Goal: Task Accomplishment & Management: Use online tool/utility

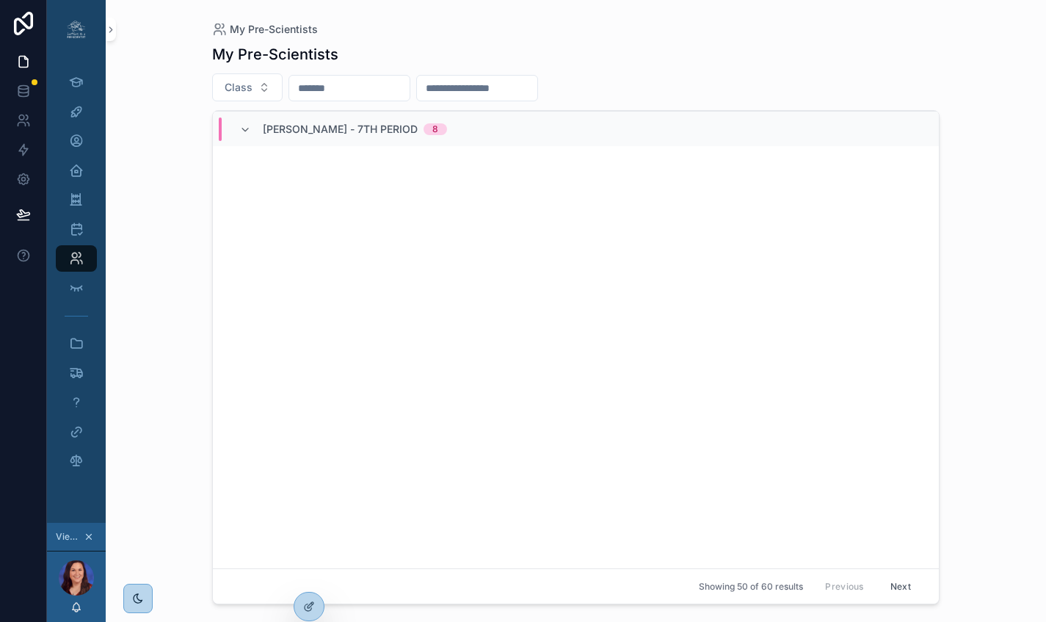
scroll to position [3341, 0]
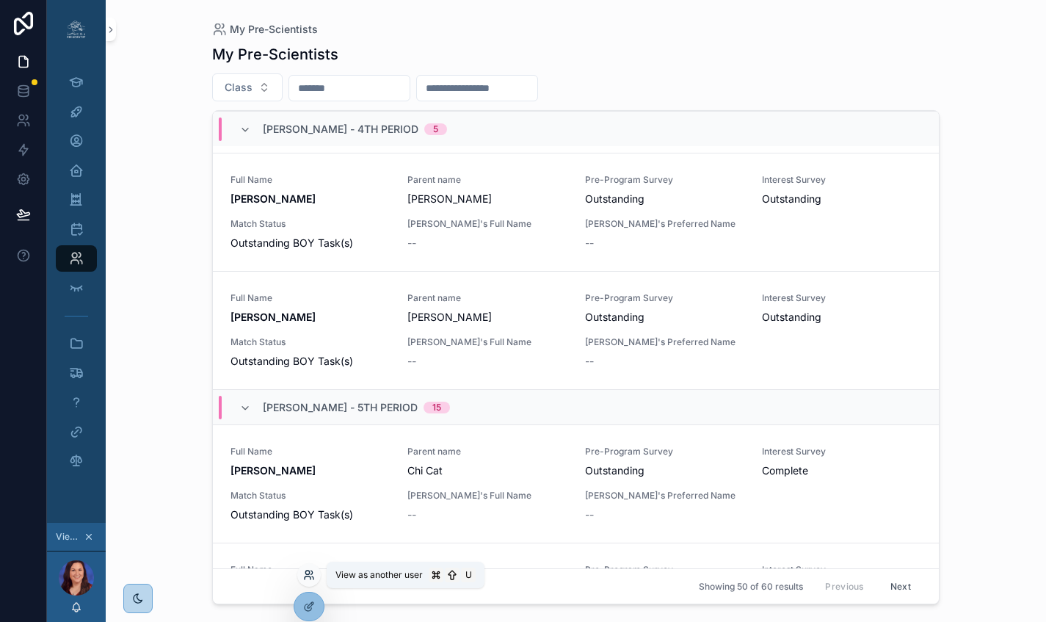
click at [308, 528] on icon at bounding box center [309, 575] width 12 height 12
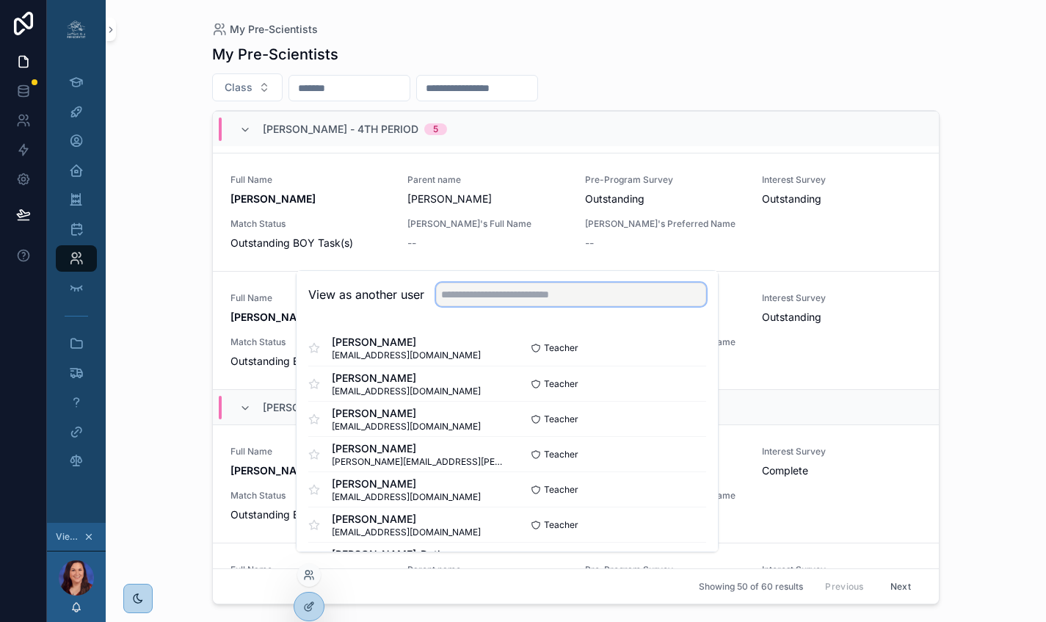
click at [508, 299] on input "text" at bounding box center [571, 294] width 270 height 23
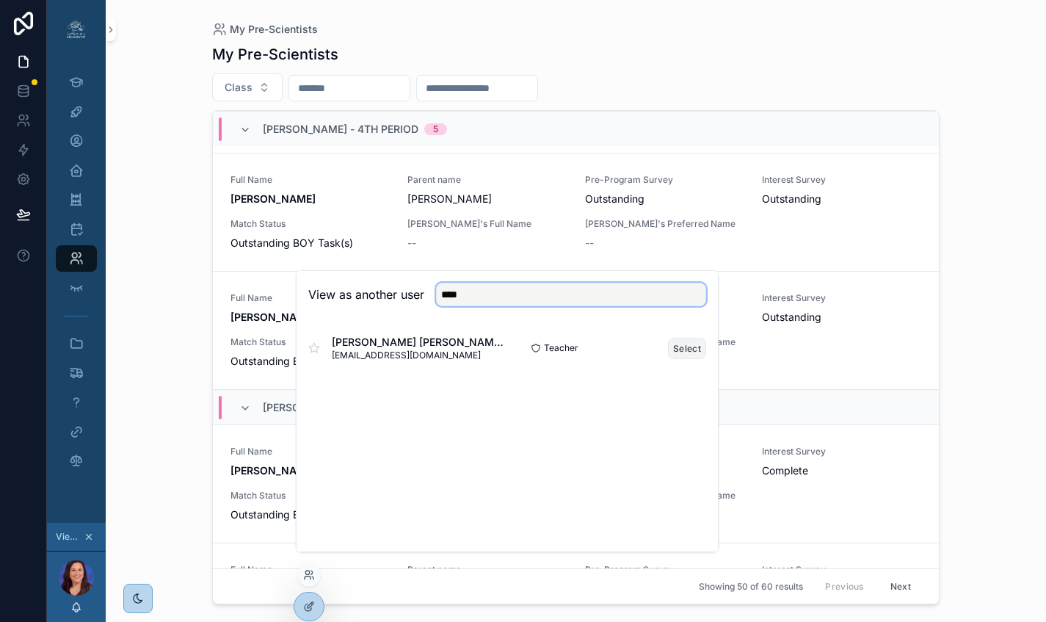
type input "****"
click at [508, 359] on button "Select" at bounding box center [687, 348] width 38 height 21
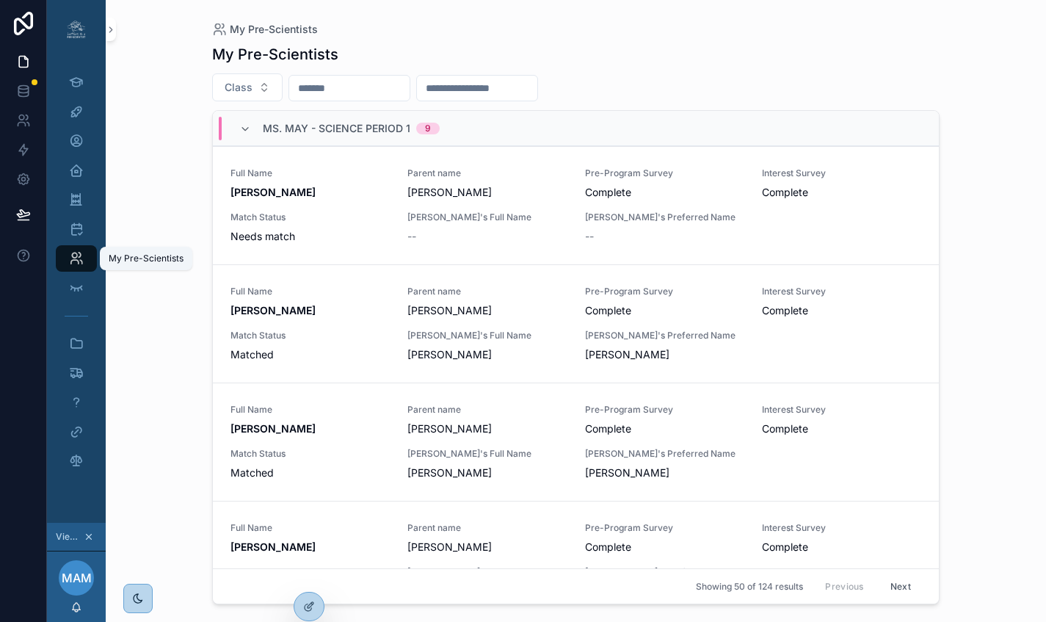
click at [73, 260] on icon "scrollable content" at bounding box center [76, 258] width 15 height 15
click at [76, 254] on icon "scrollable content" at bounding box center [76, 258] width 15 height 15
click at [76, 200] on icon "scrollable content" at bounding box center [76, 199] width 14 height 15
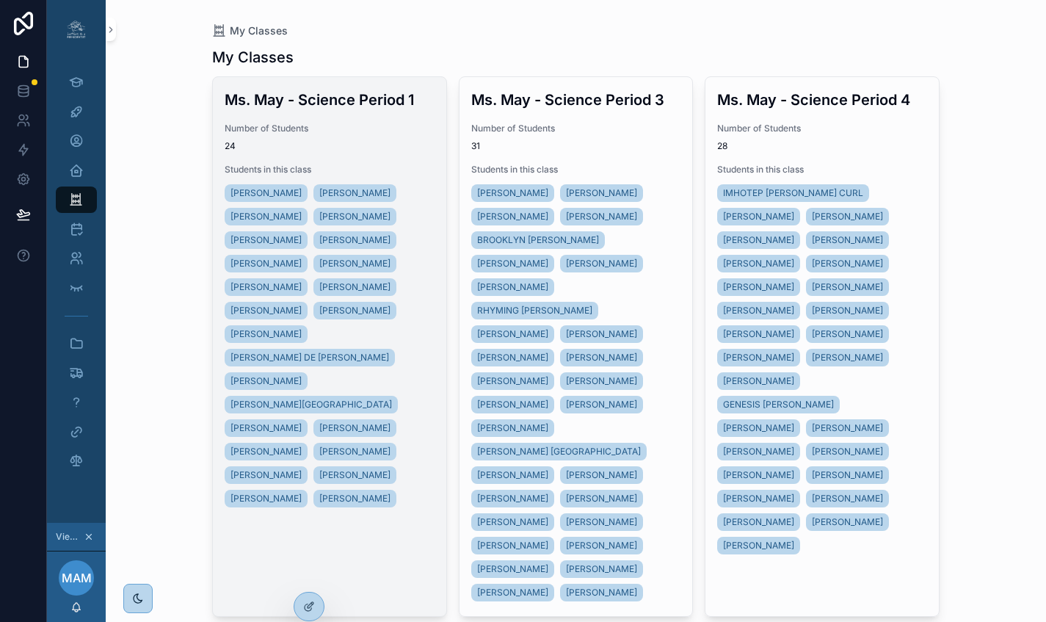
click at [371, 125] on span "Number of Students" at bounding box center [330, 129] width 210 height 12
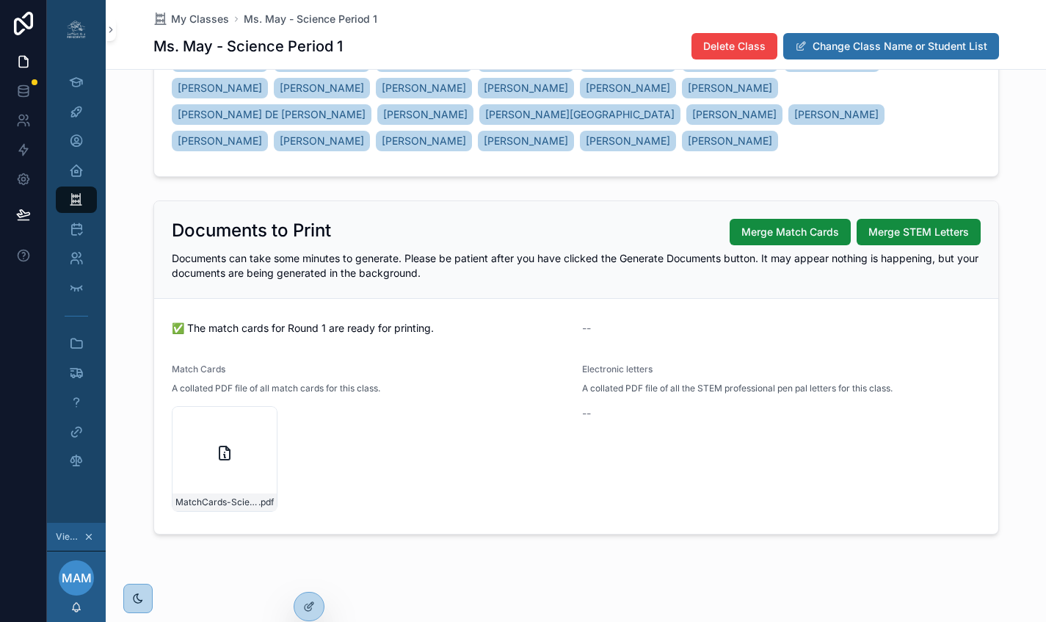
scroll to position [256, 0]
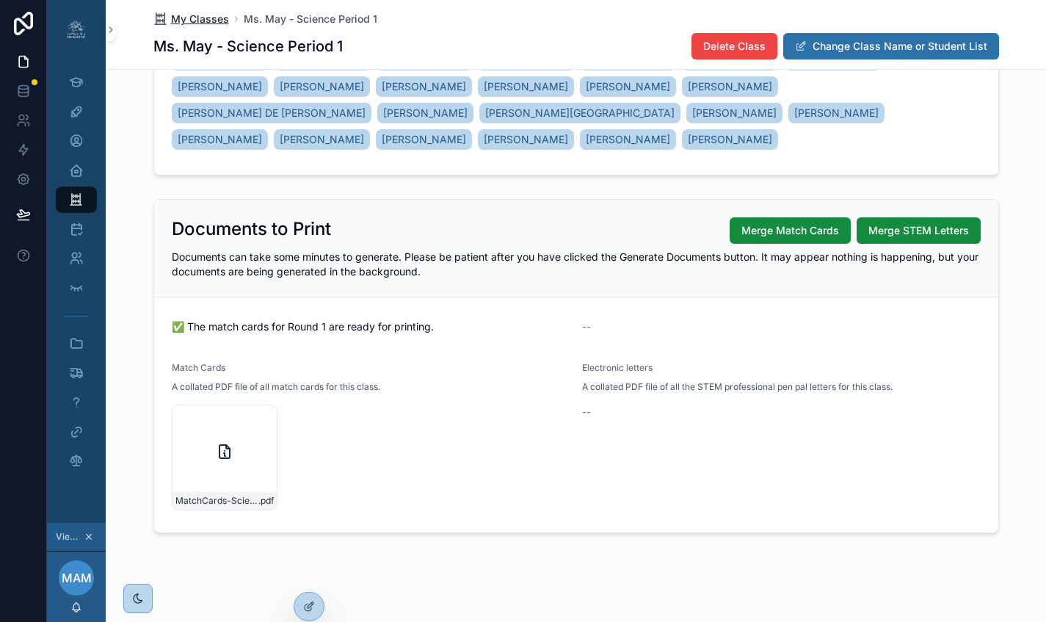
click at [211, 19] on span "My Classes" at bounding box center [200, 19] width 58 height 15
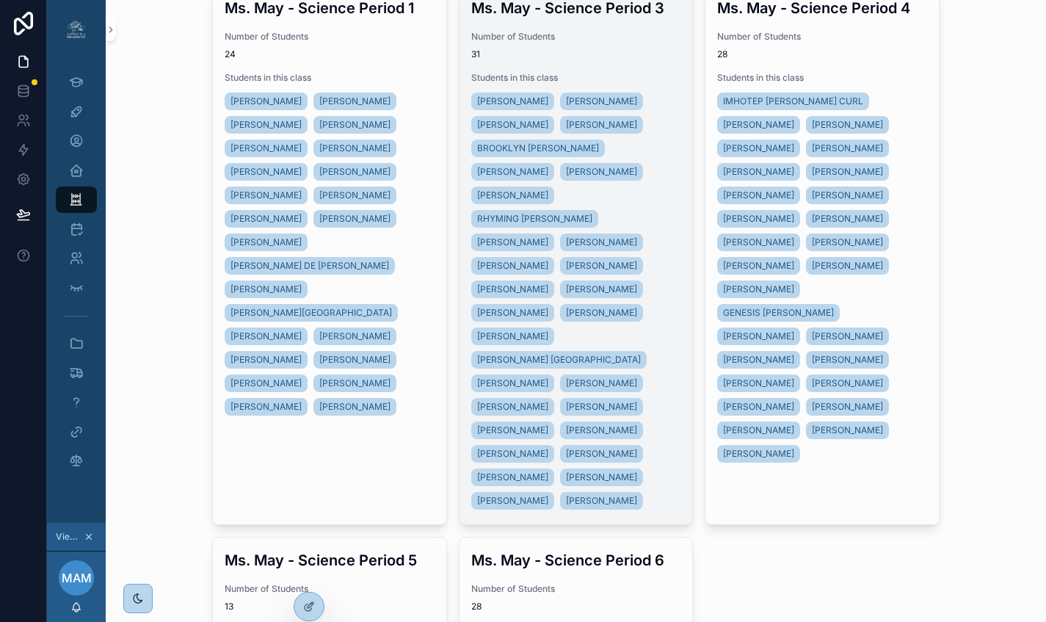
scroll to position [68, 0]
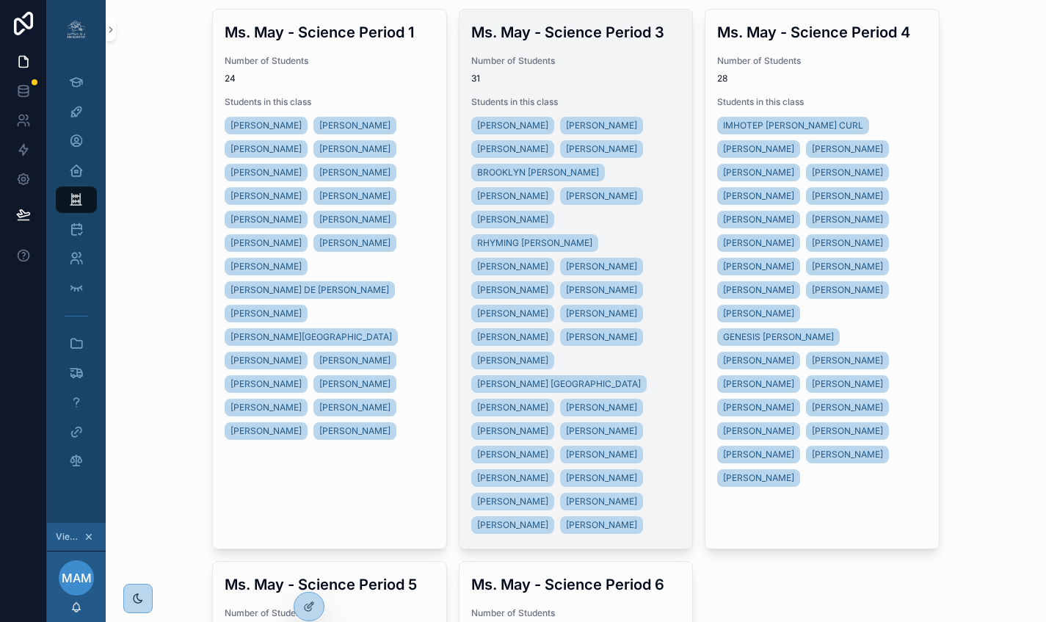
click at [606, 48] on div "Ms. May - Science Period 3 Number of Students 31 Students in this class [PERSON…" at bounding box center [575, 279] width 233 height 539
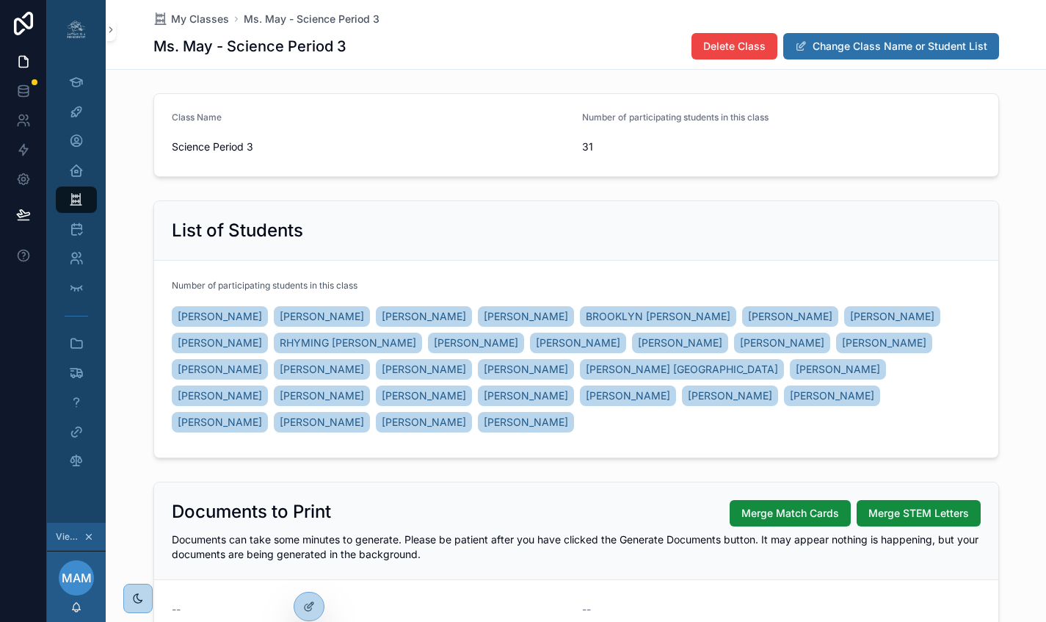
scroll to position [165, 0]
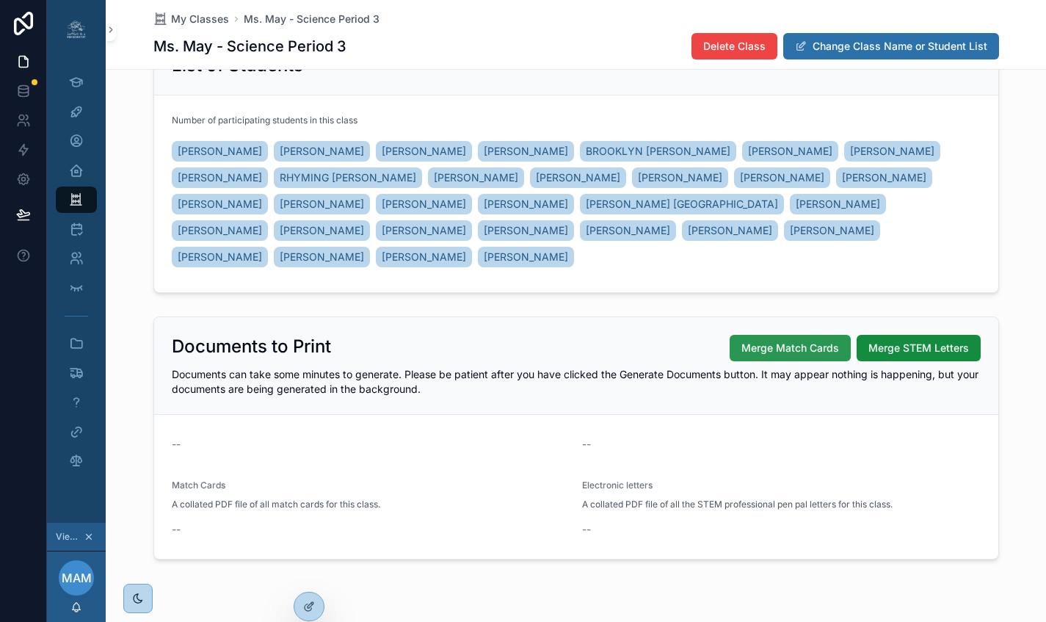
click at [786, 340] on span "Merge Match Cards" at bounding box center [790, 347] width 98 height 15
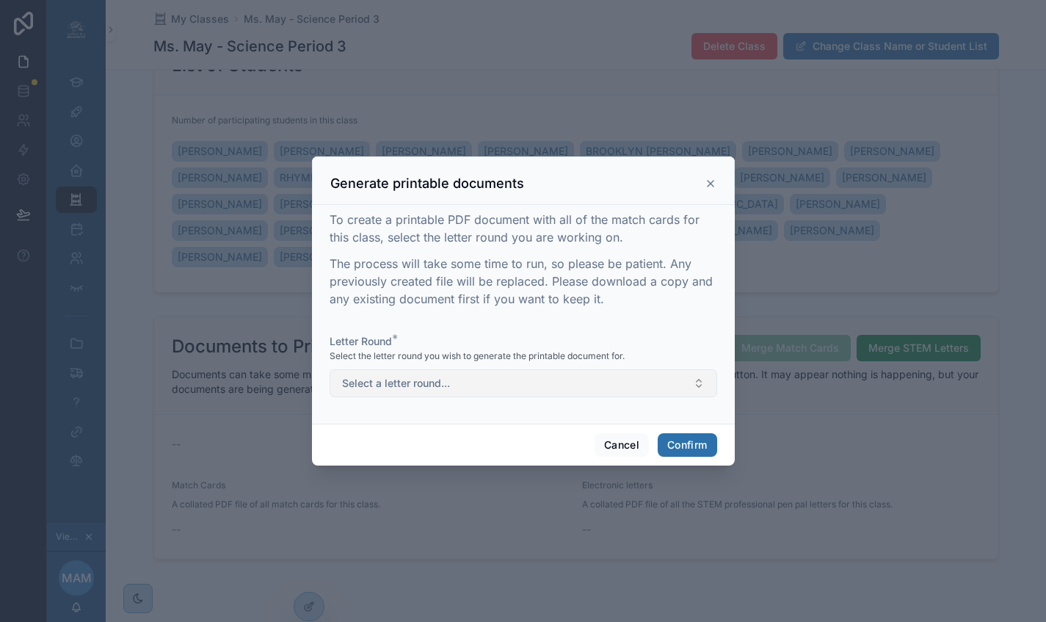
click at [445, 381] on button "Select a letter round..." at bounding box center [522, 383] width 387 height 28
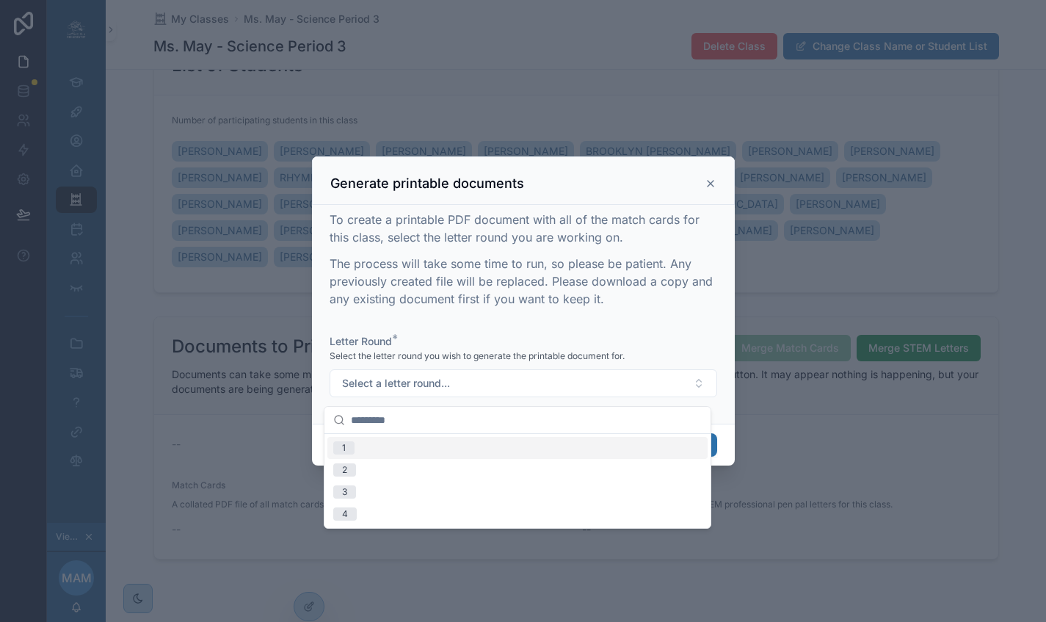
click at [366, 447] on div "1" at bounding box center [517, 448] width 380 height 22
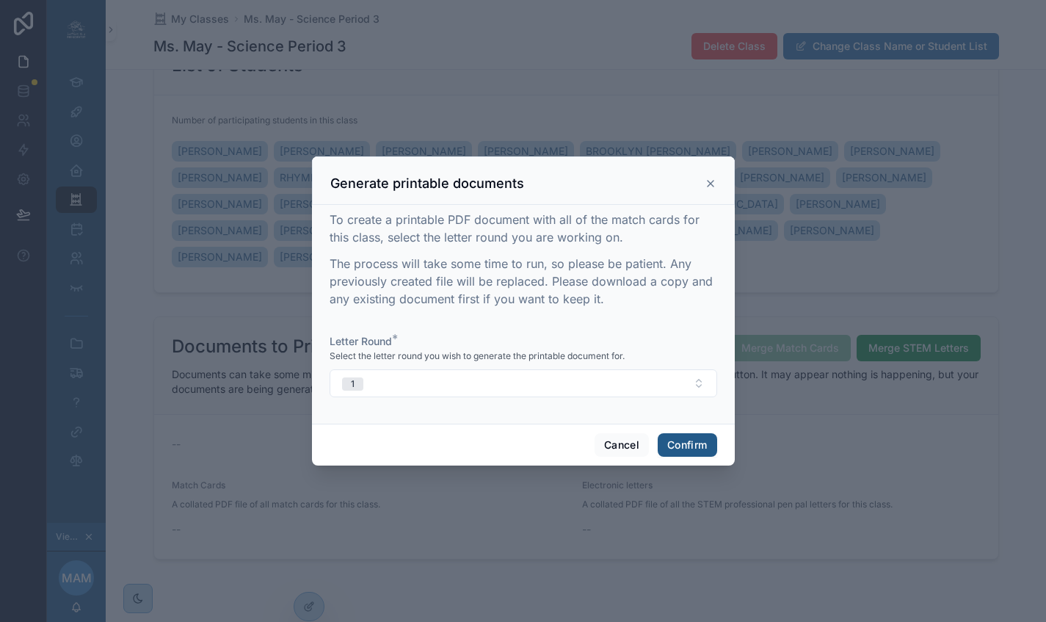
click at [674, 449] on button "Confirm" at bounding box center [686, 444] width 59 height 23
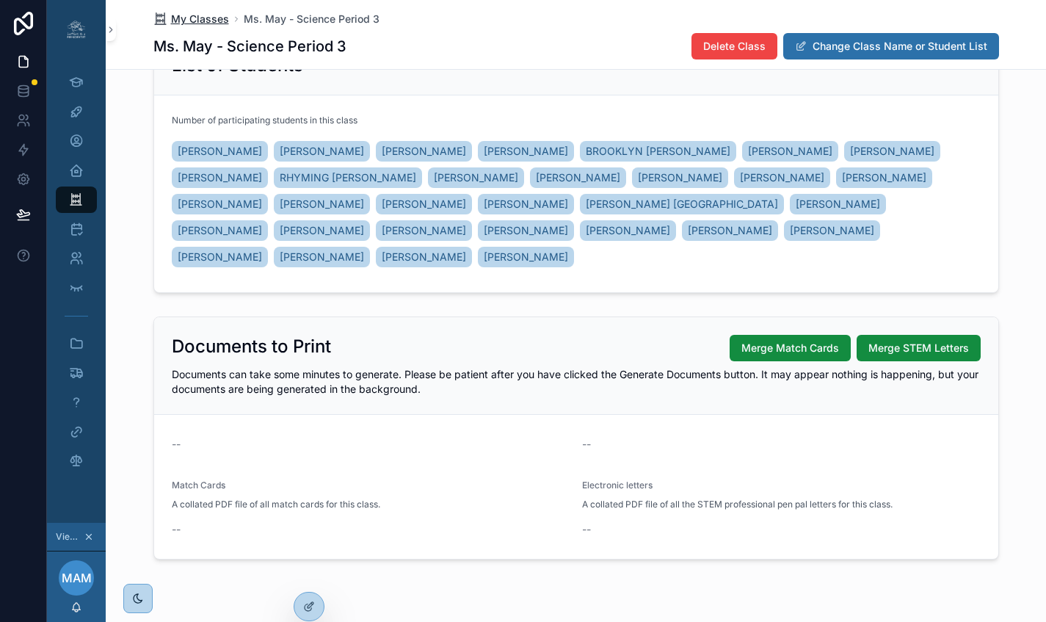
click at [190, 19] on span "My Classes" at bounding box center [200, 19] width 58 height 15
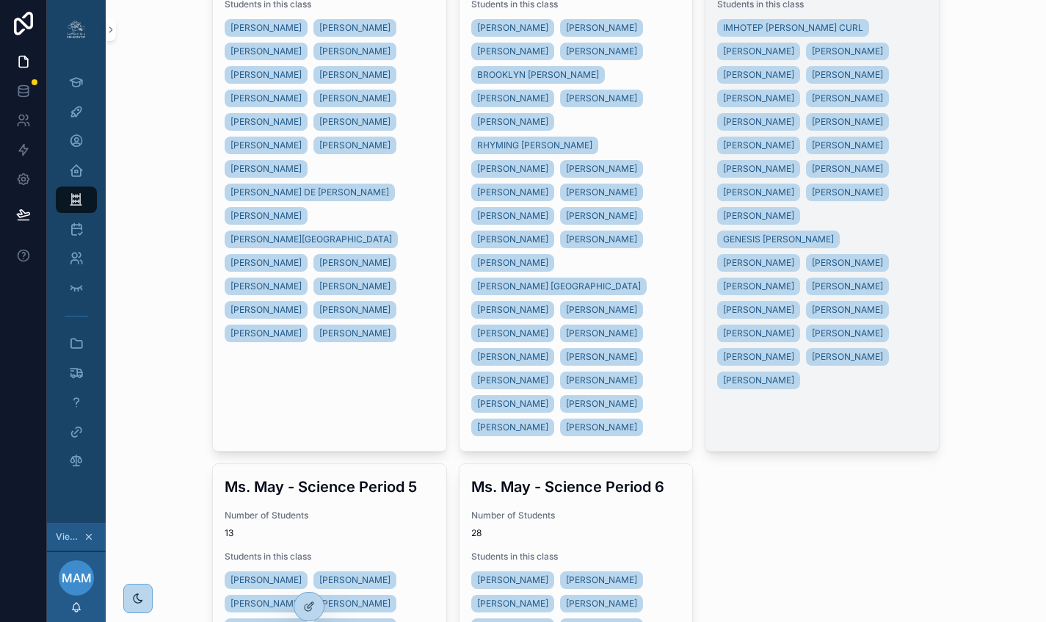
click at [901, 129] on div "IMHOTEP [PERSON_NAME] [PERSON_NAME] [PERSON_NAME] [PERSON_NAME] [PERSON_NAME] […" at bounding box center [822, 204] width 210 height 376
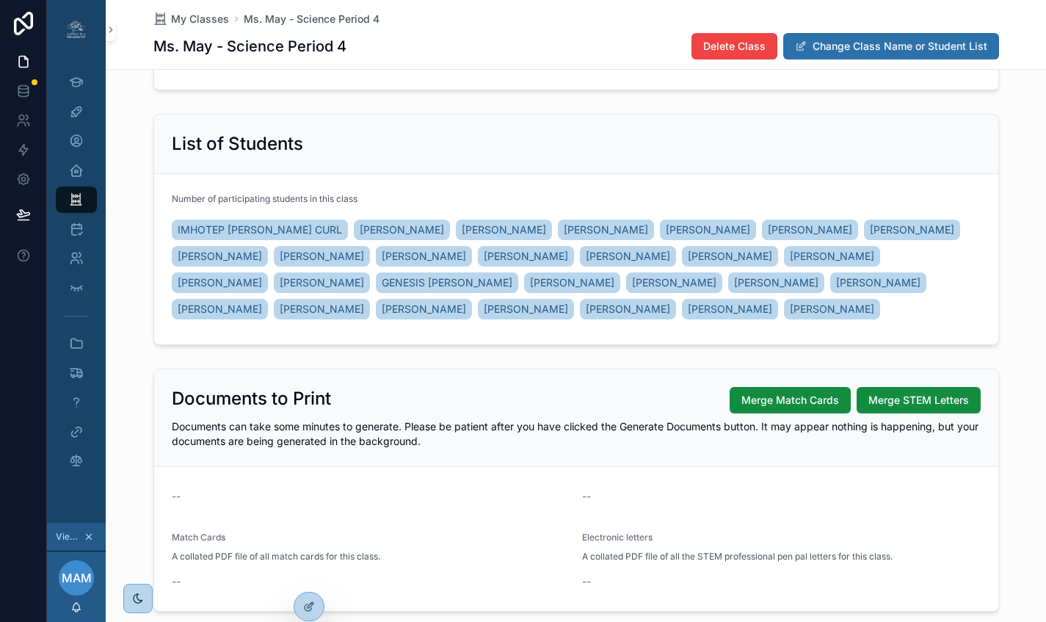
scroll to position [98, 0]
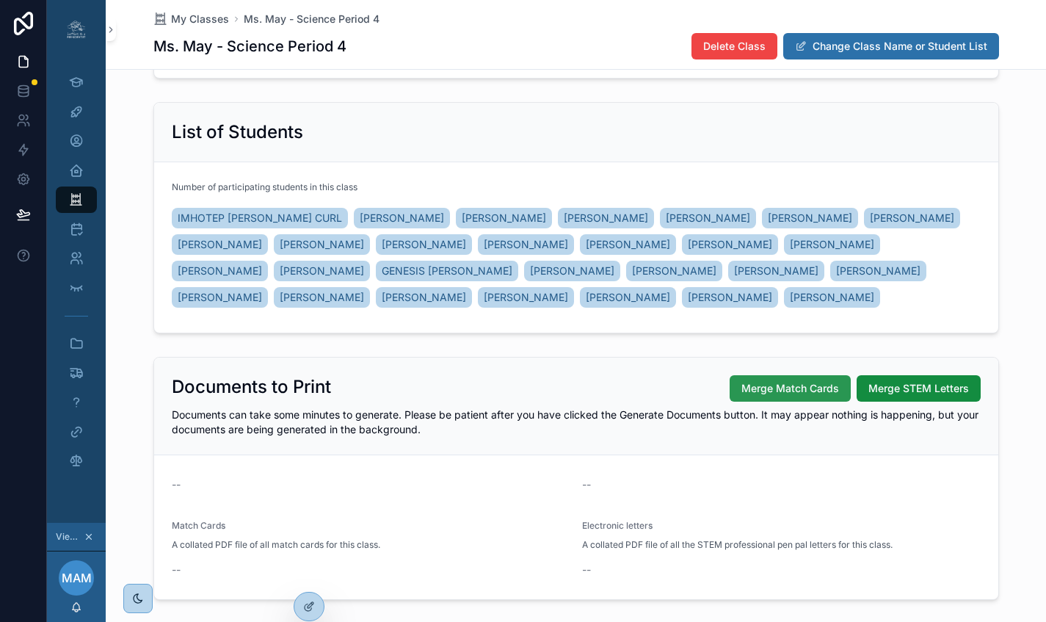
click at [785, 387] on span "Merge Match Cards" at bounding box center [790, 388] width 98 height 15
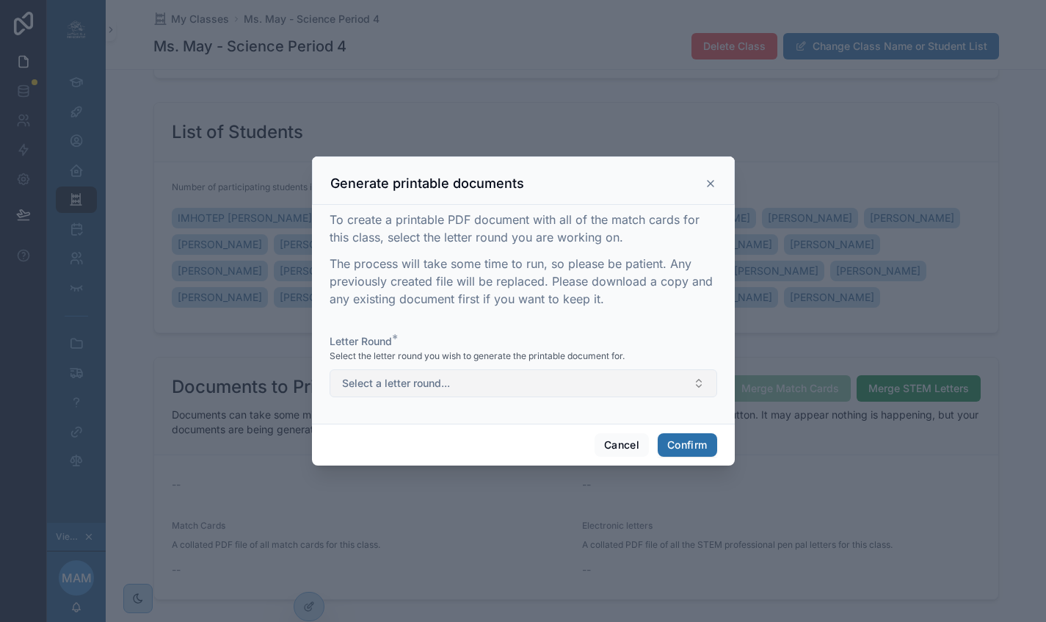
click at [426, 390] on span "Select a letter round..." at bounding box center [396, 383] width 108 height 15
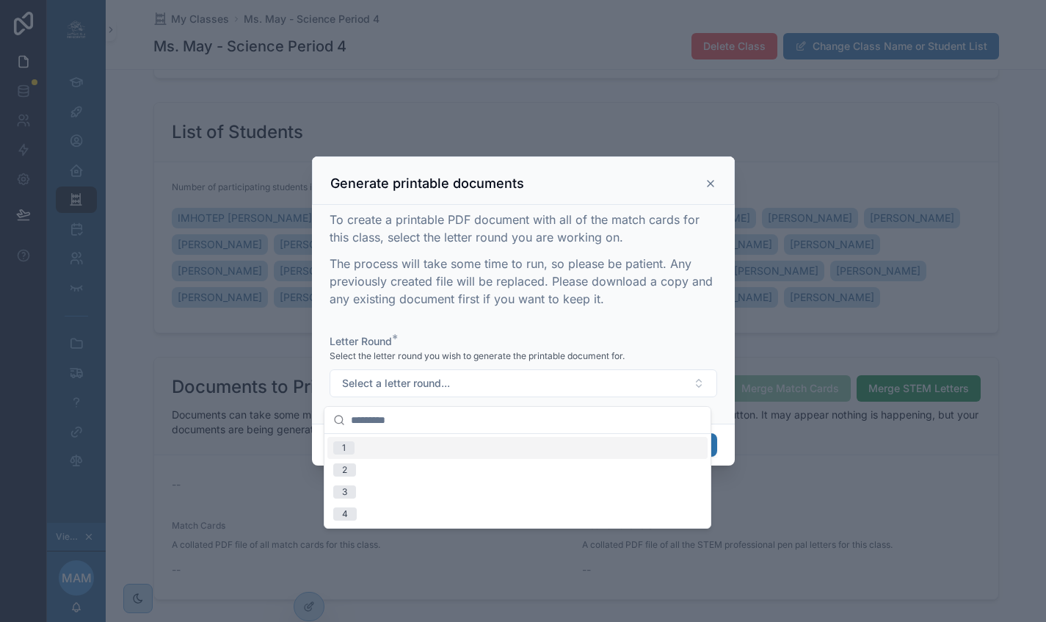
click at [370, 447] on div "1" at bounding box center [517, 448] width 380 height 22
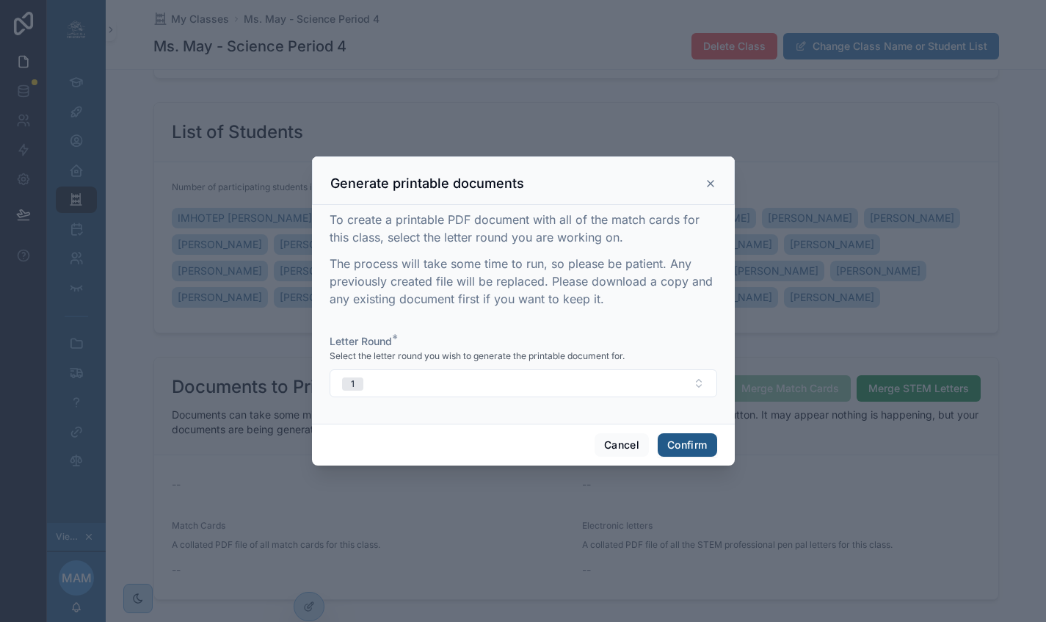
click at [682, 448] on button "Confirm" at bounding box center [686, 444] width 59 height 23
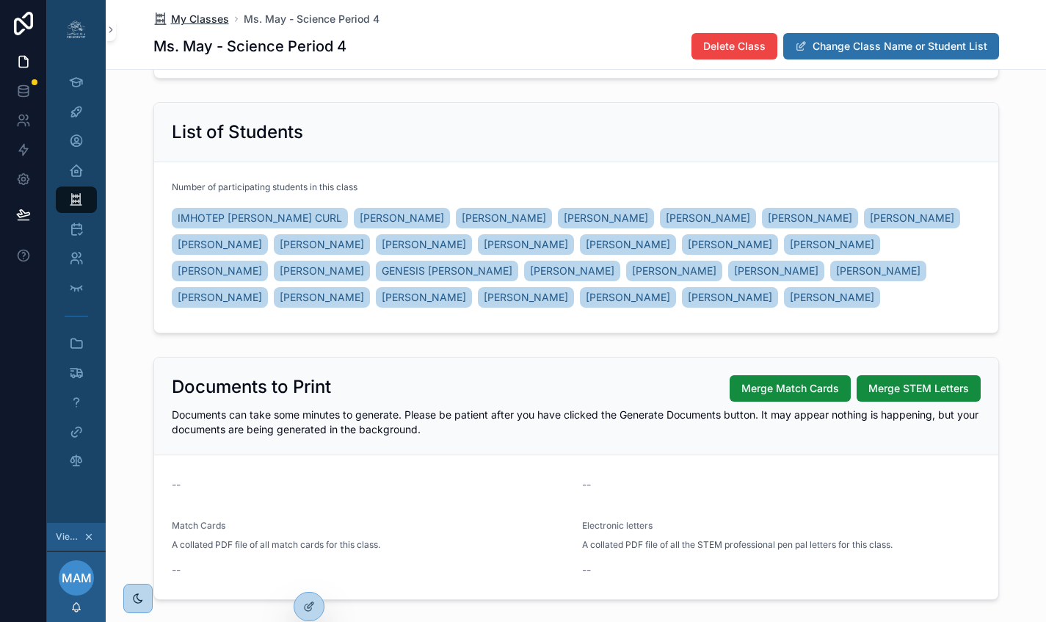
click at [208, 19] on span "My Classes" at bounding box center [200, 19] width 58 height 15
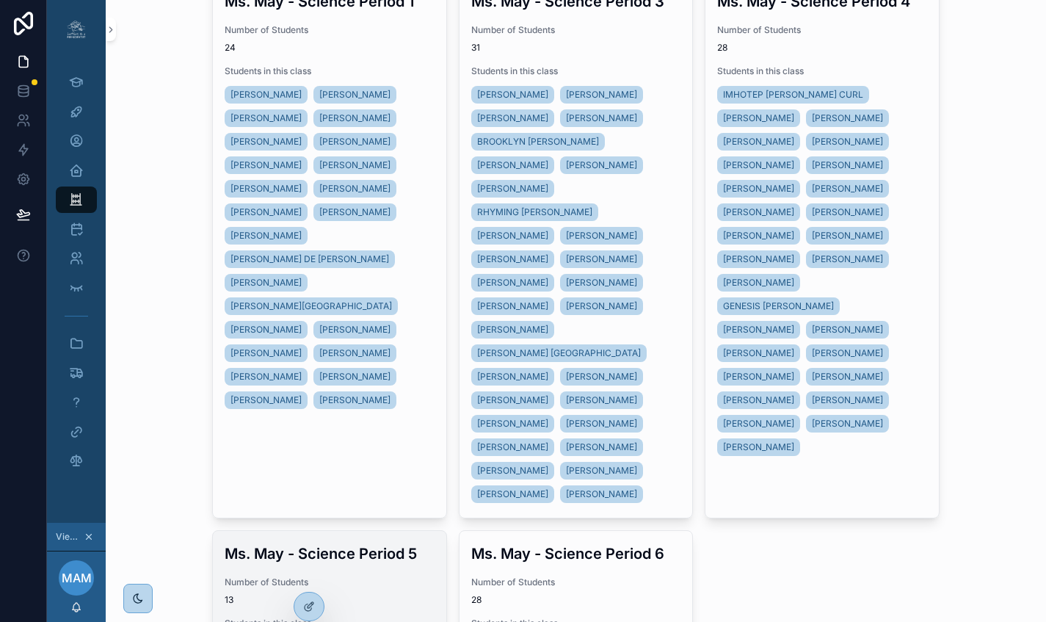
click at [342, 576] on span "Number of Students" at bounding box center [330, 582] width 210 height 12
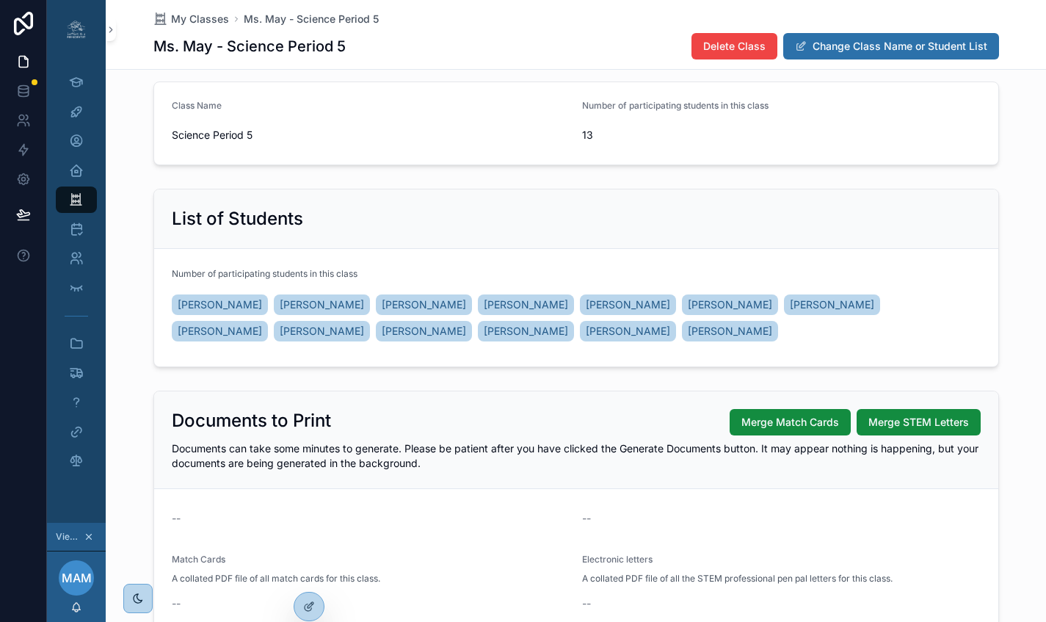
scroll to position [112, 0]
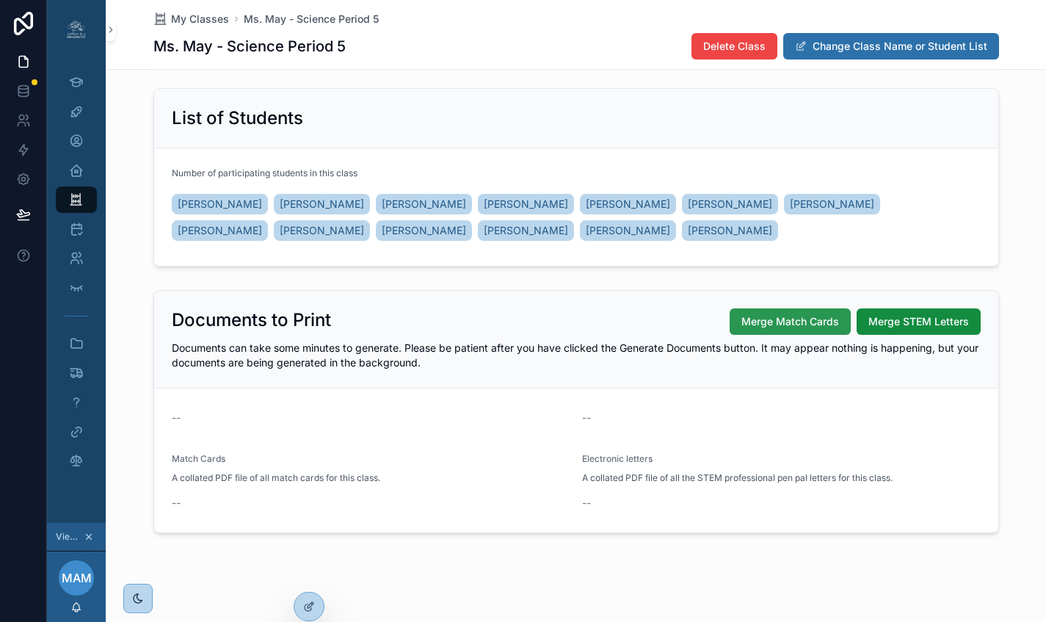
click at [779, 325] on span "Merge Match Cards" at bounding box center [790, 321] width 98 height 15
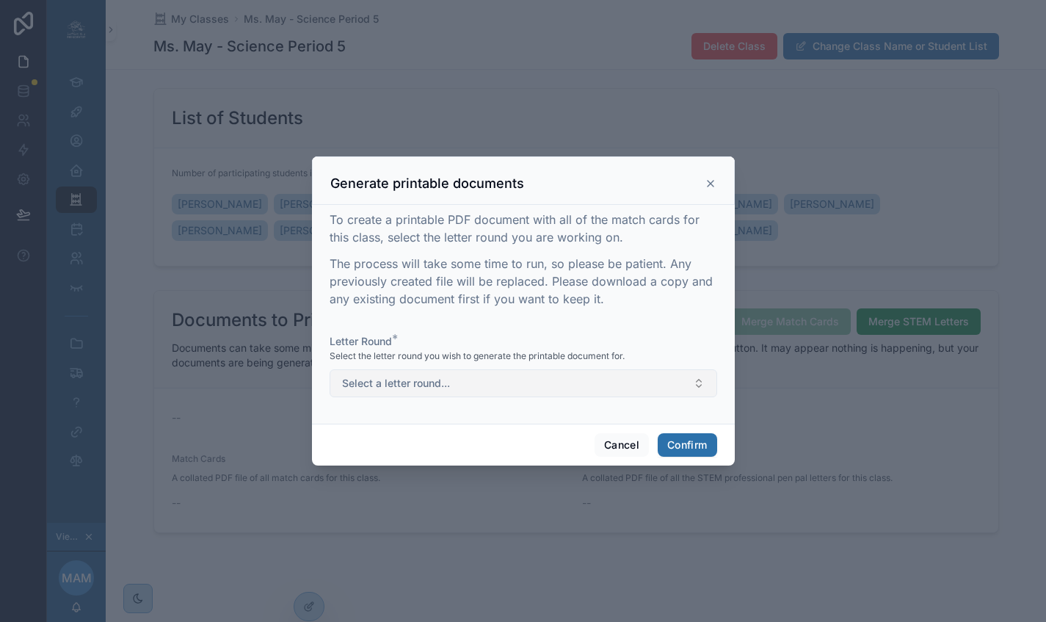
click at [505, 392] on button "Select a letter round..." at bounding box center [522, 383] width 387 height 28
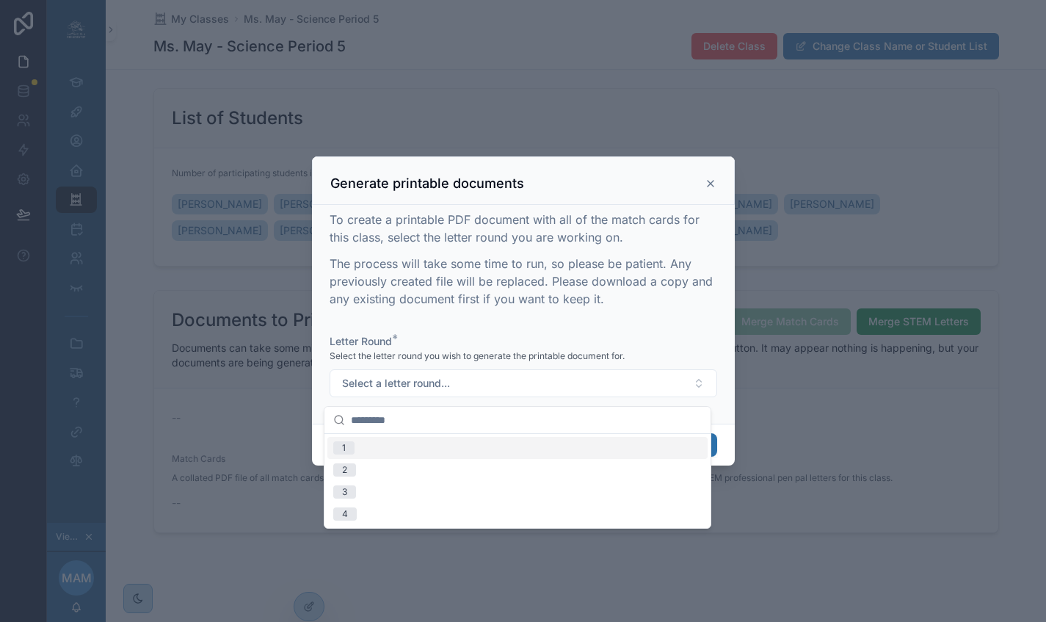
click at [361, 444] on div "1" at bounding box center [517, 448] width 380 height 22
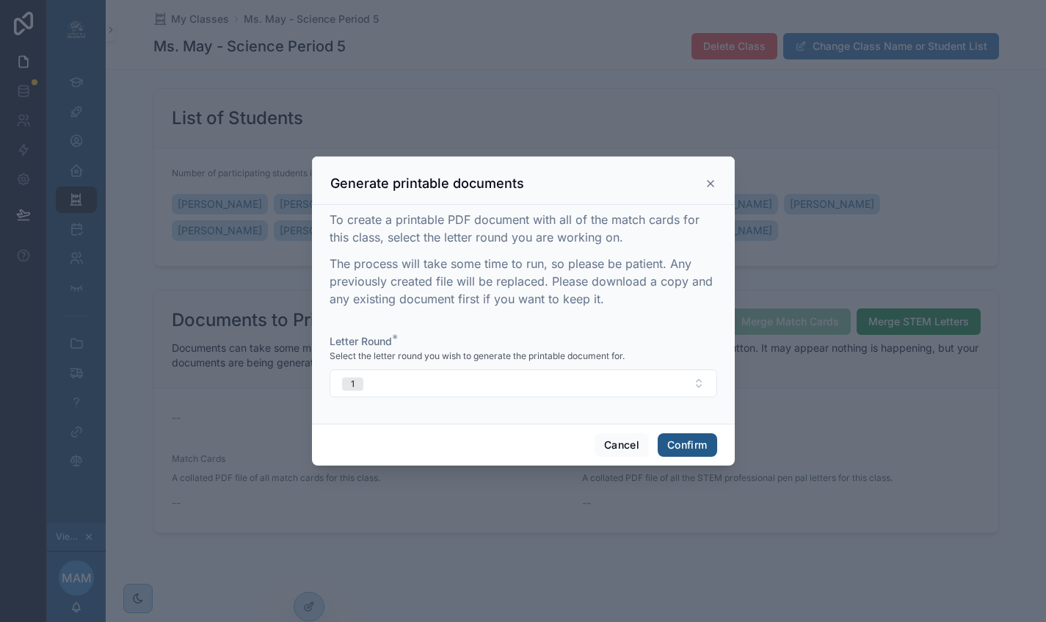
click at [672, 450] on button "Confirm" at bounding box center [686, 444] width 59 height 23
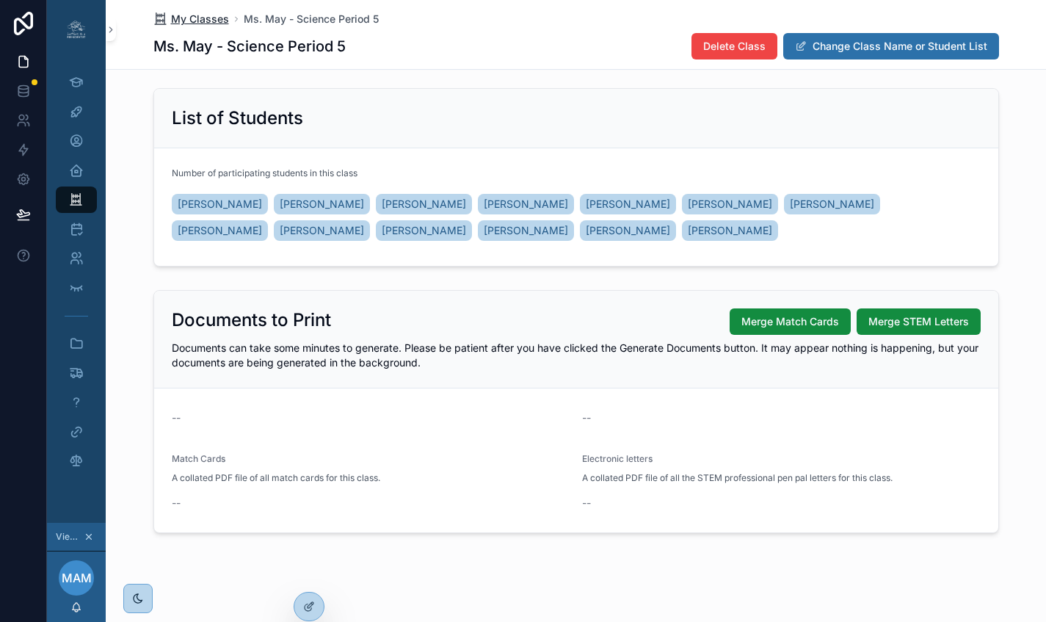
click at [212, 18] on span "My Classes" at bounding box center [200, 19] width 58 height 15
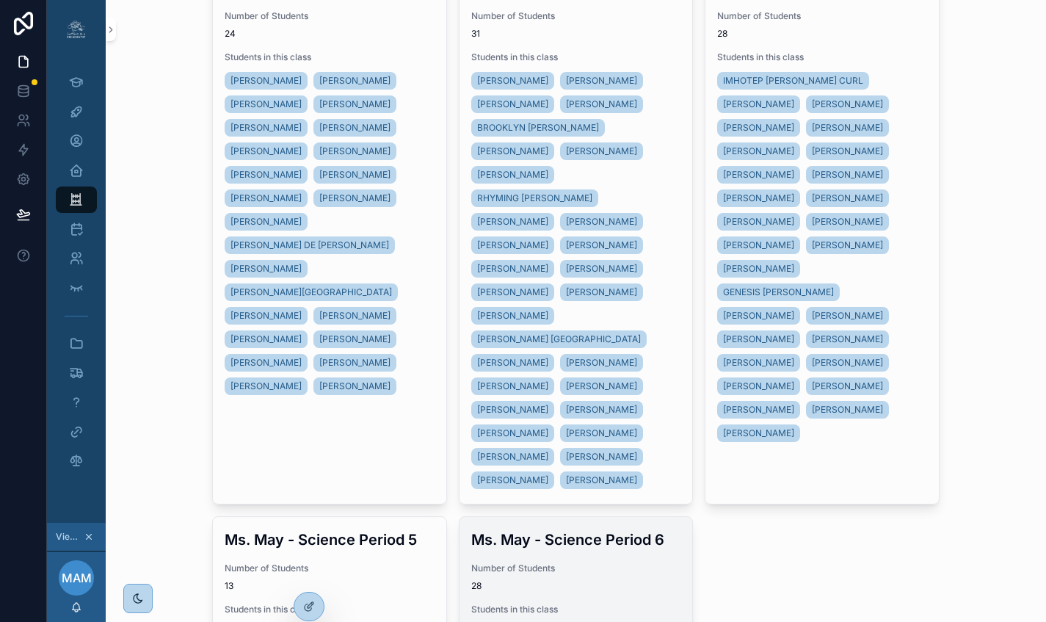
click at [616, 562] on span "Number of Students" at bounding box center [576, 568] width 210 height 12
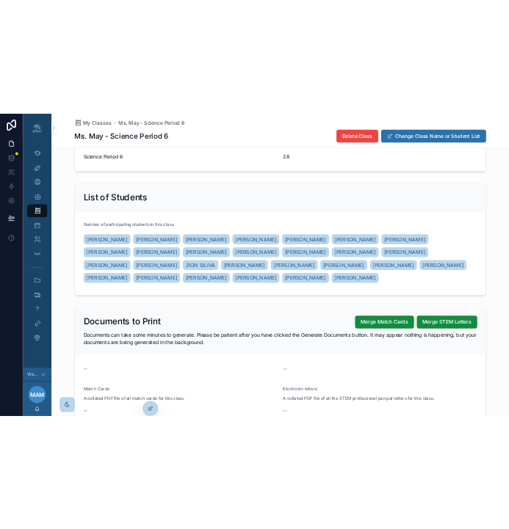
scroll to position [165, 0]
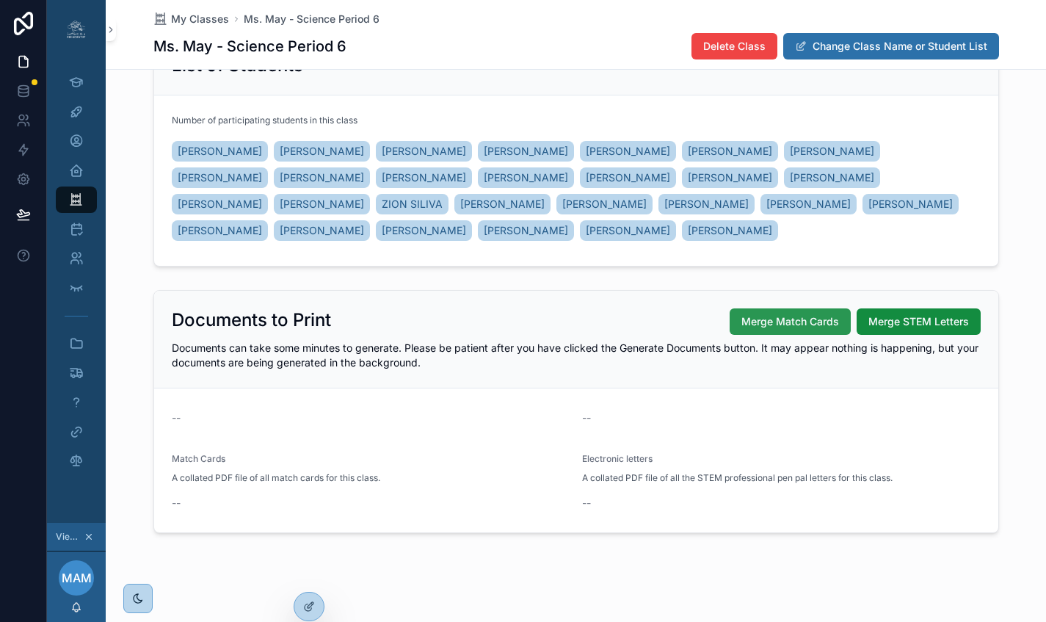
click at [779, 317] on span "Merge Match Cards" at bounding box center [790, 321] width 98 height 15
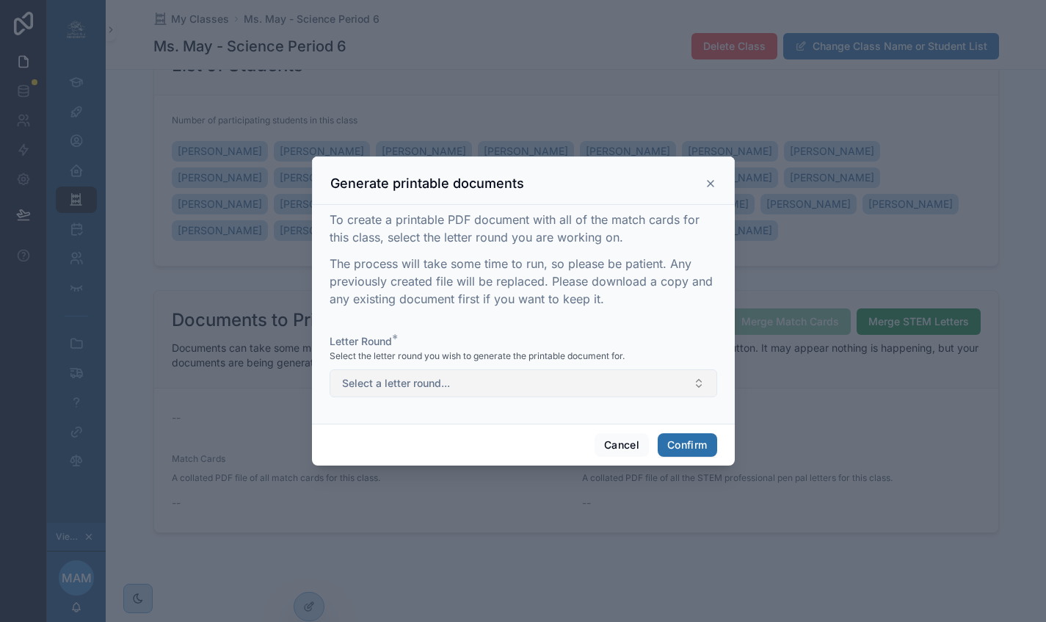
click at [527, 386] on button "Select a letter round..." at bounding box center [522, 383] width 387 height 28
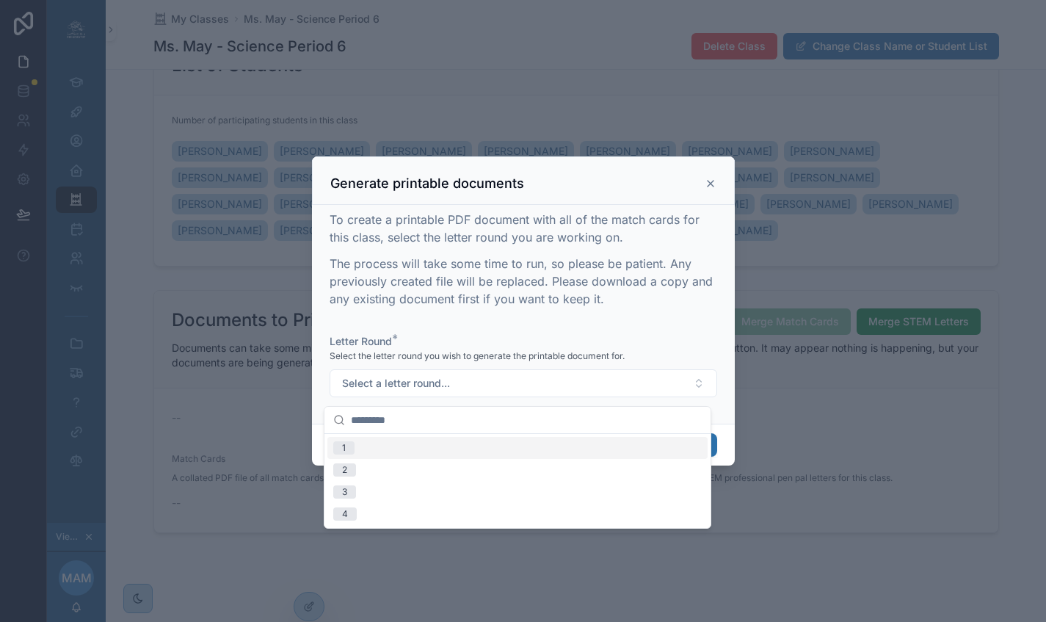
click at [384, 449] on div "1" at bounding box center [517, 448] width 380 height 22
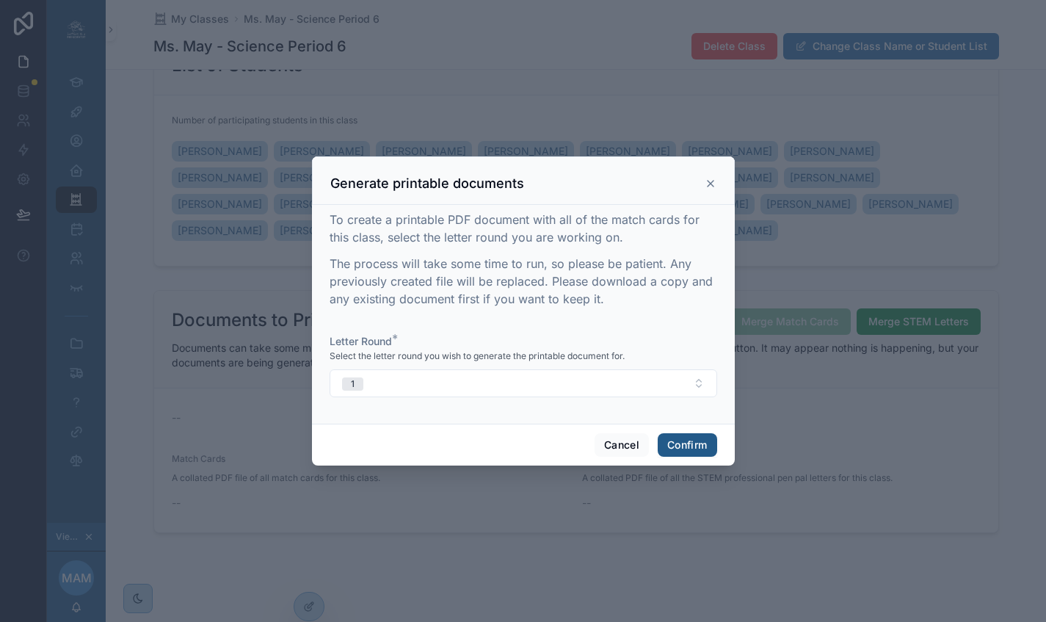
click at [675, 451] on button "Confirm" at bounding box center [686, 444] width 59 height 23
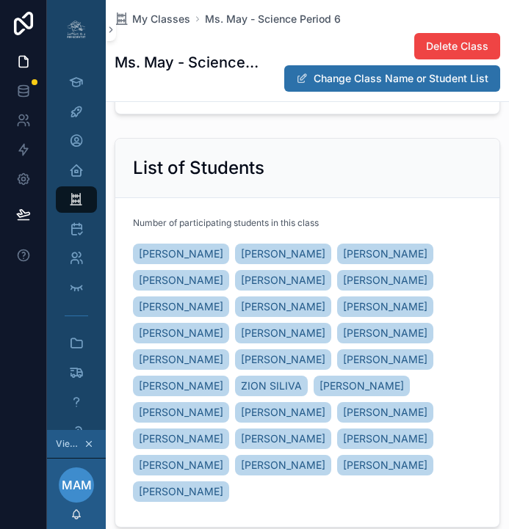
scroll to position [197, 0]
